Goal: Transaction & Acquisition: Purchase product/service

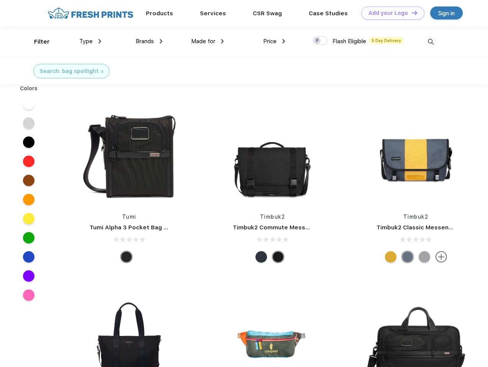
scroll to position [0, 0]
click at [390, 13] on link "Add your Logo Design Tool" at bounding box center [392, 13] width 63 height 13
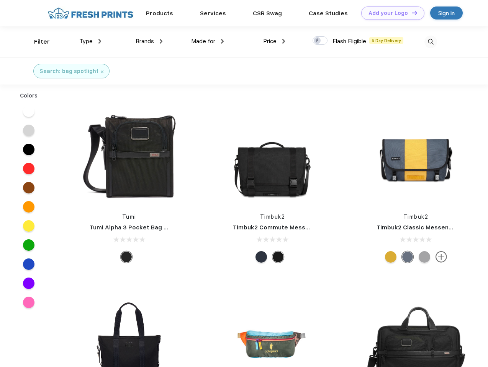
click at [0, 0] on div "Design Tool" at bounding box center [0, 0] width 0 height 0
click at [411, 13] on link "Add your Logo Design Tool" at bounding box center [392, 13] width 63 height 13
click at [37, 42] on div "Filter" at bounding box center [42, 42] width 16 height 9
click at [90, 41] on span "Type" at bounding box center [85, 41] width 13 height 7
click at [149, 41] on span "Brands" at bounding box center [145, 41] width 18 height 7
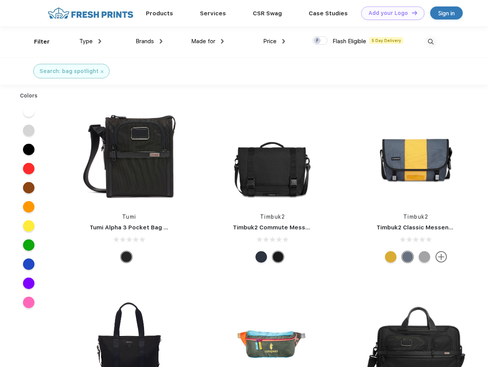
click at [207, 41] on span "Made for" at bounding box center [203, 41] width 24 height 7
click at [274, 41] on span "Price" at bounding box center [269, 41] width 13 height 7
click at [320, 41] on div at bounding box center [319, 40] width 15 height 8
click at [317, 41] on input "checkbox" at bounding box center [314, 38] width 5 height 5
click at [430, 42] on img at bounding box center [430, 42] width 13 height 13
